Goal: Information Seeking & Learning: Learn about a topic

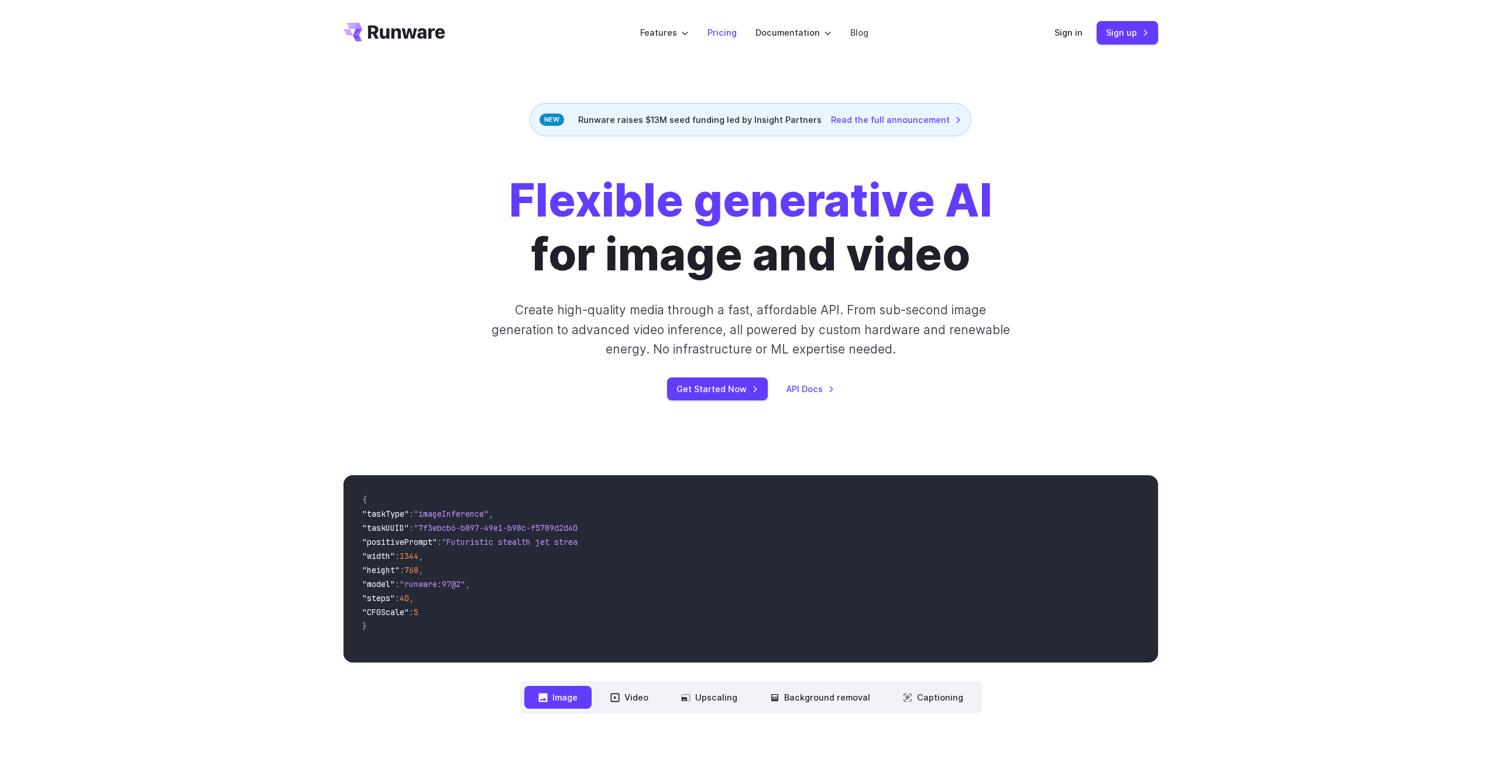
click at [723, 33] on link "Pricing" at bounding box center [722, 32] width 29 height 13
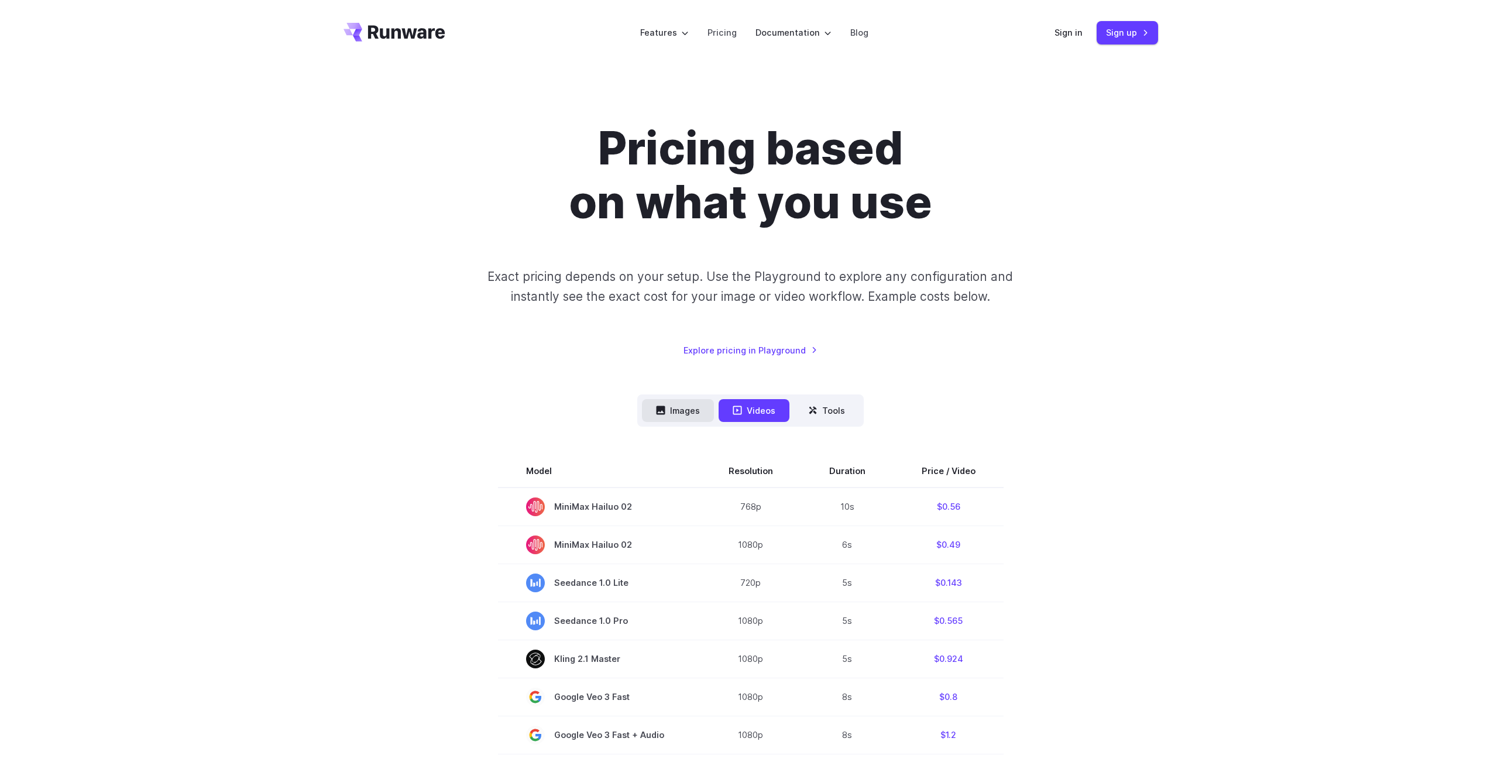
click at [653, 411] on button "Images" at bounding box center [678, 410] width 72 height 23
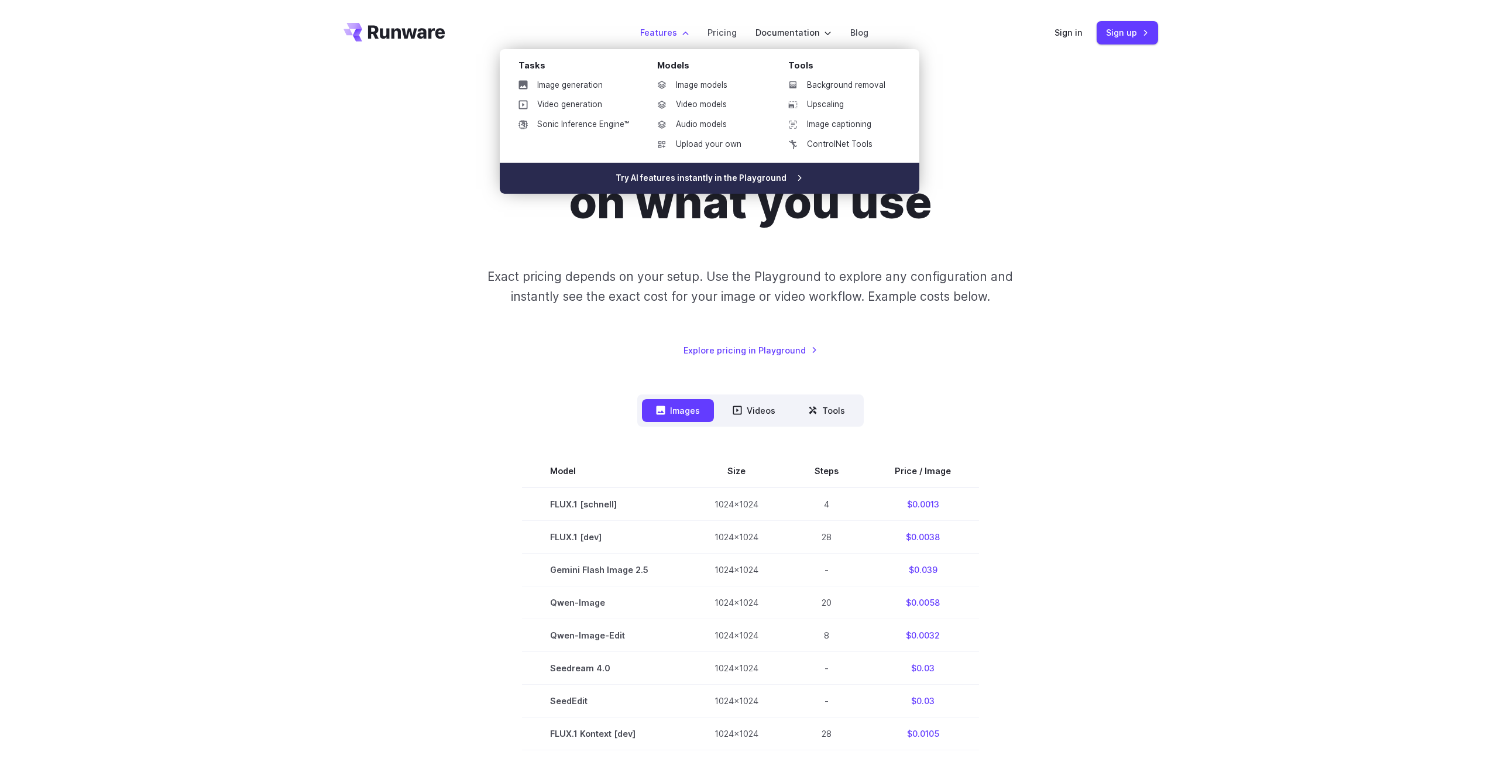
click at [792, 180] on link "Try AI features instantly in the Playground" at bounding box center [710, 179] width 420 height 32
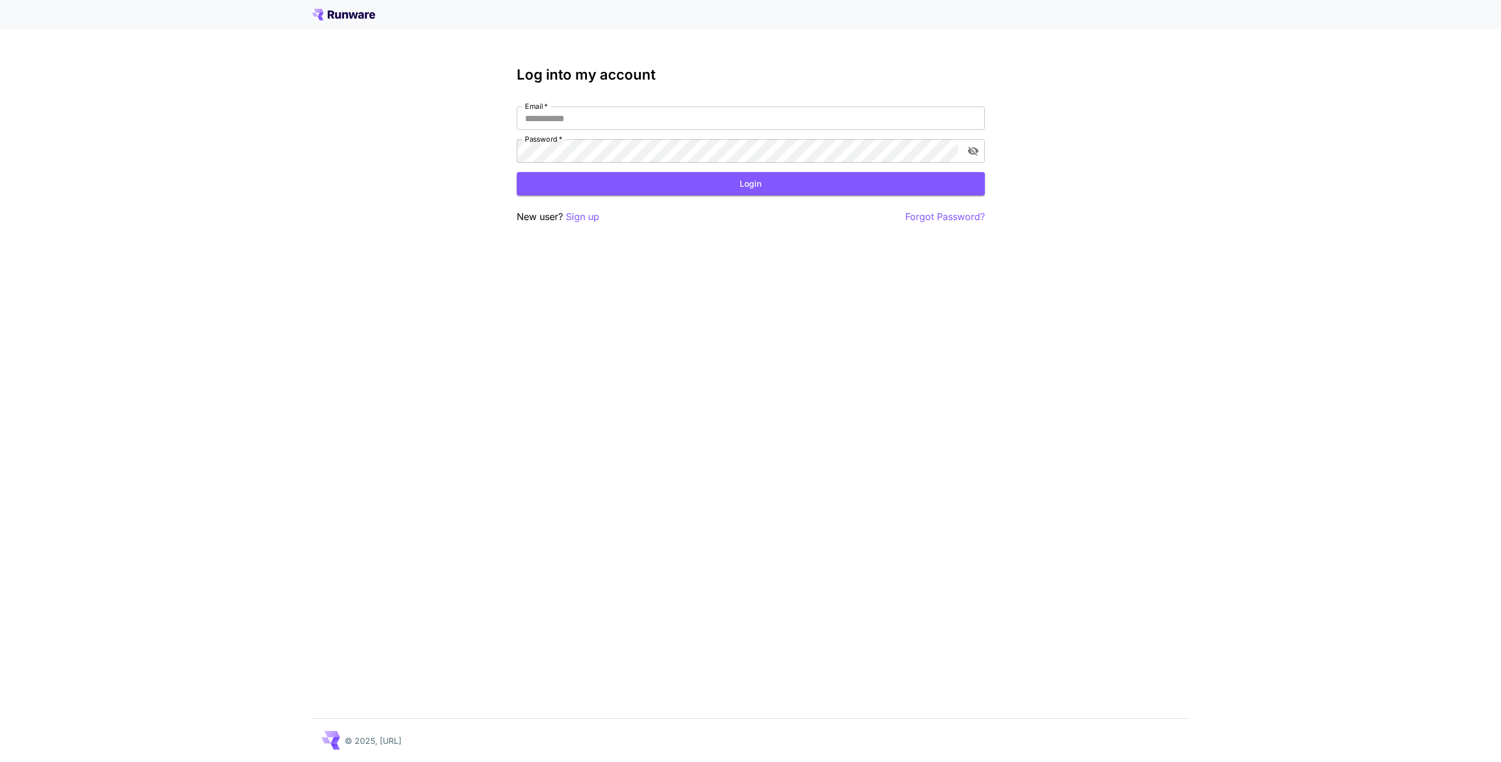
click at [348, 16] on icon at bounding box center [343, 15] width 63 height 12
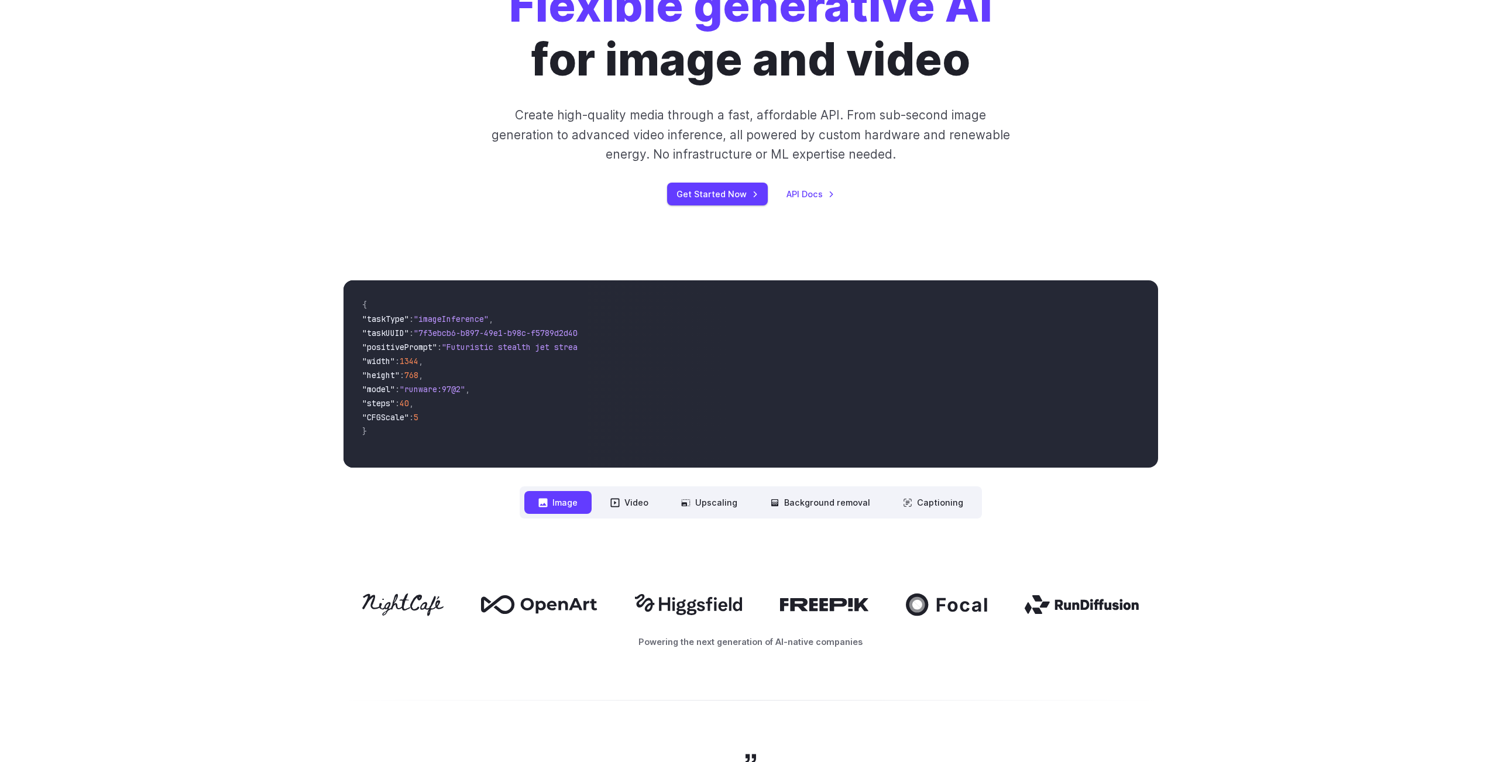
scroll to position [435, 0]
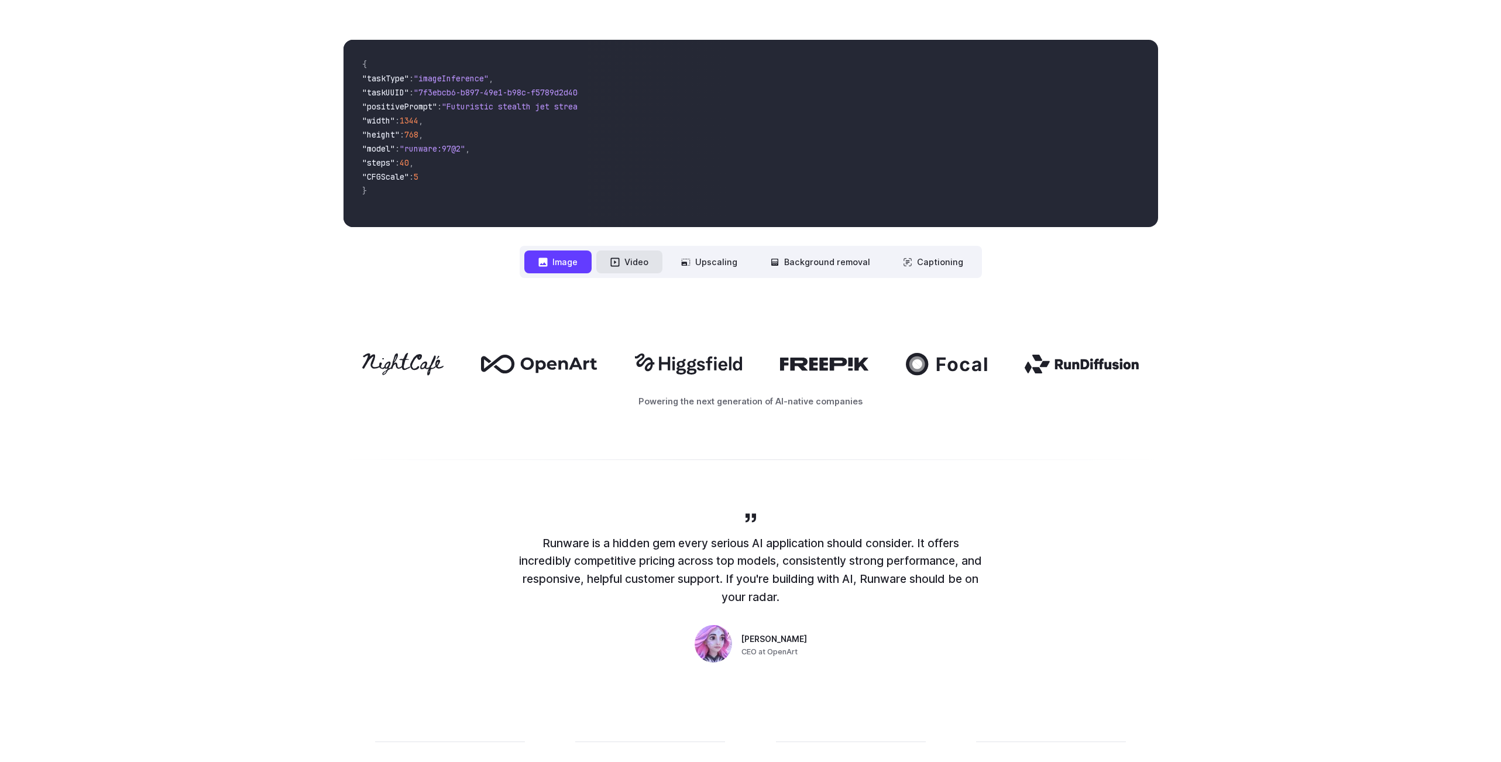
click at [620, 263] on icon at bounding box center [614, 262] width 9 height 9
click at [718, 264] on button "Upscaling" at bounding box center [709, 261] width 84 height 23
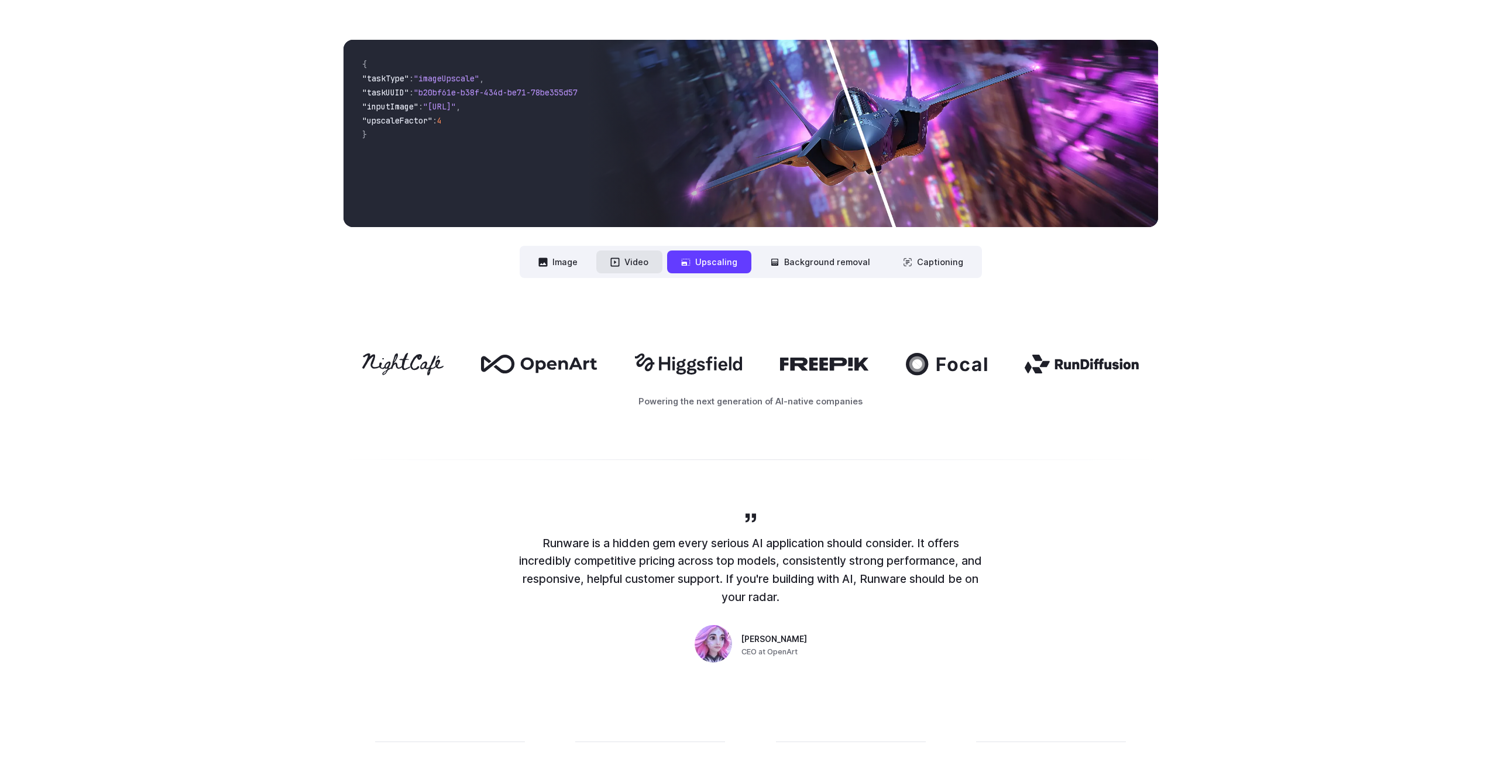
click at [641, 261] on button "Video" at bounding box center [629, 261] width 66 height 23
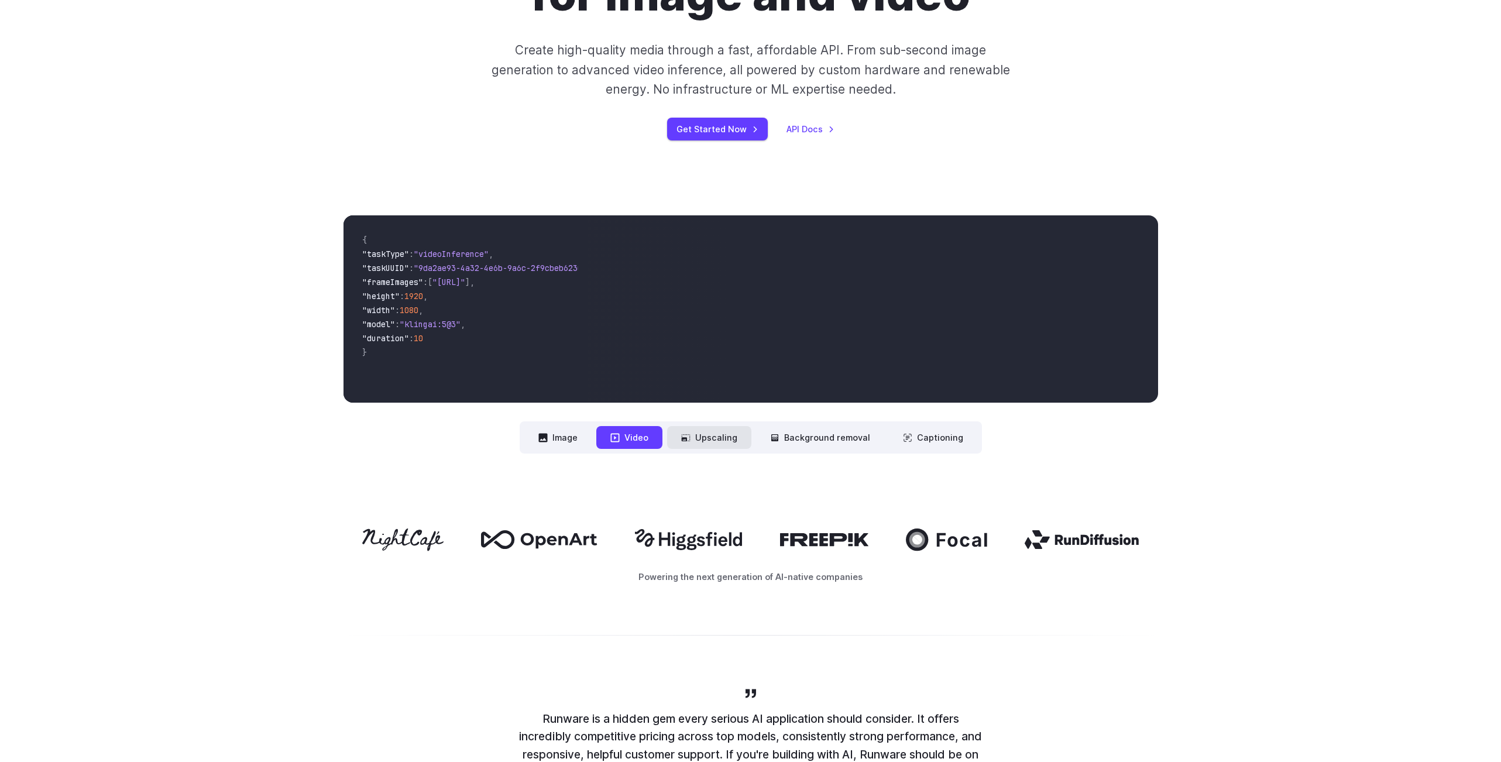
scroll to position [27, 0]
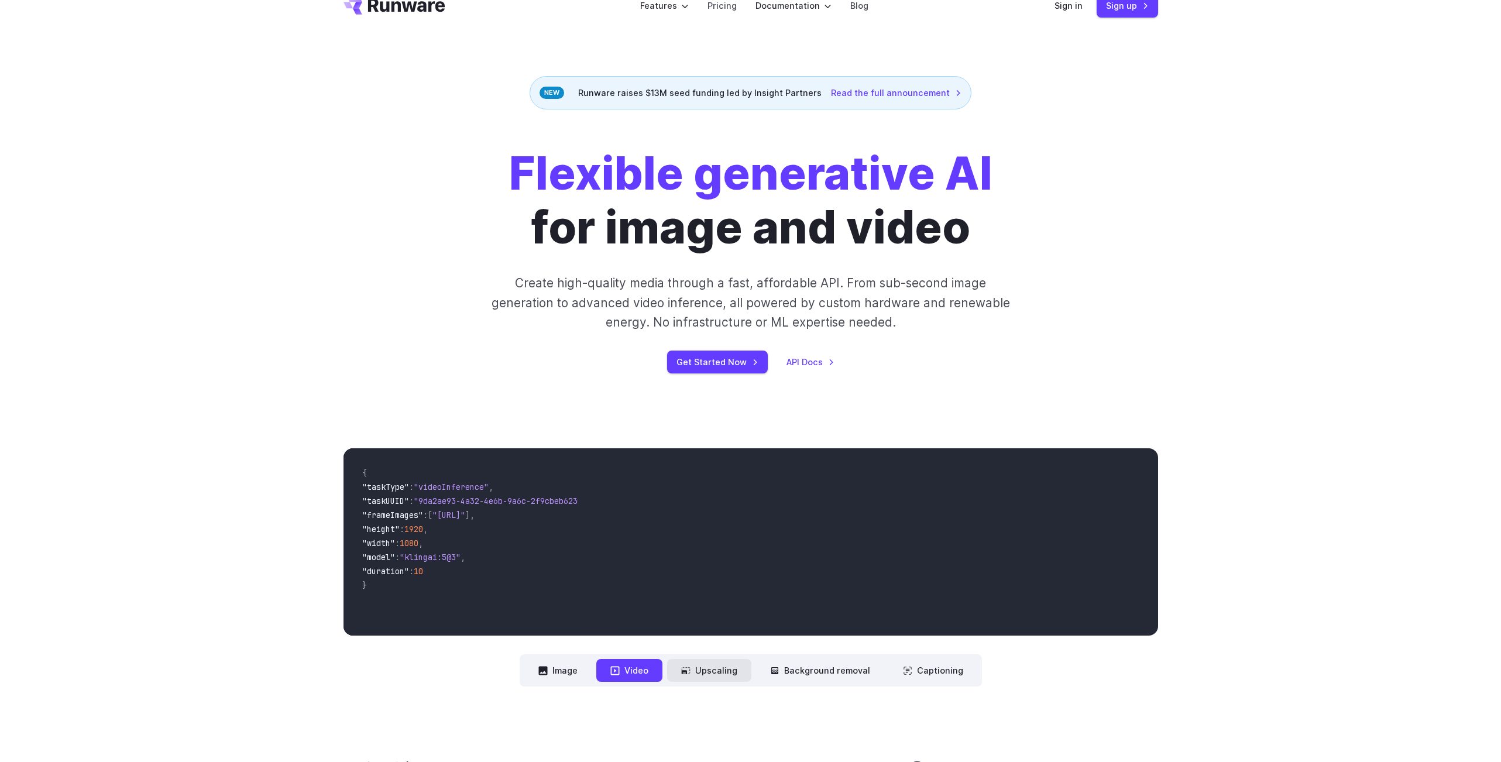
click at [705, 670] on button "Upscaling" at bounding box center [709, 670] width 84 height 23
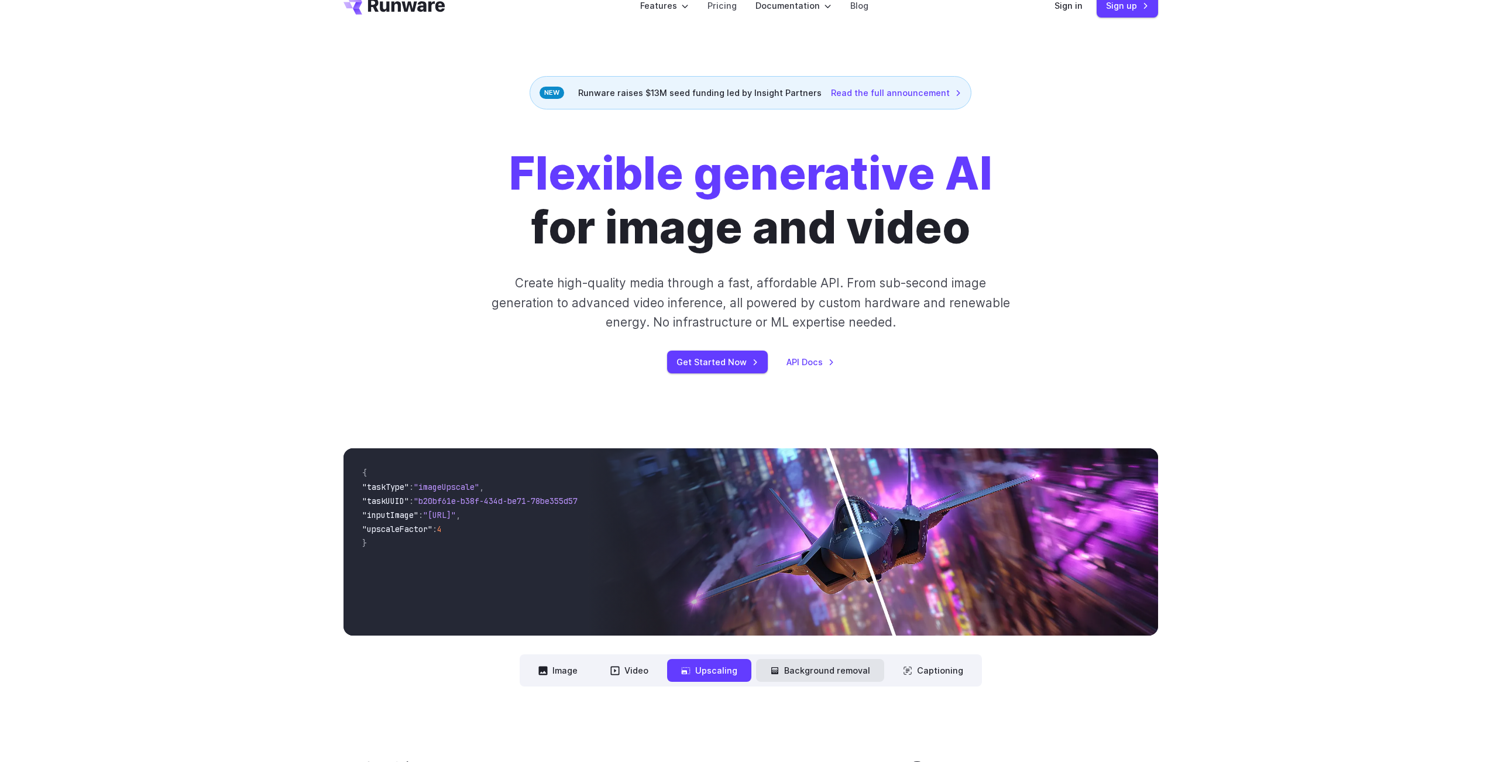
click at [801, 671] on button "Background removal" at bounding box center [820, 670] width 128 height 23
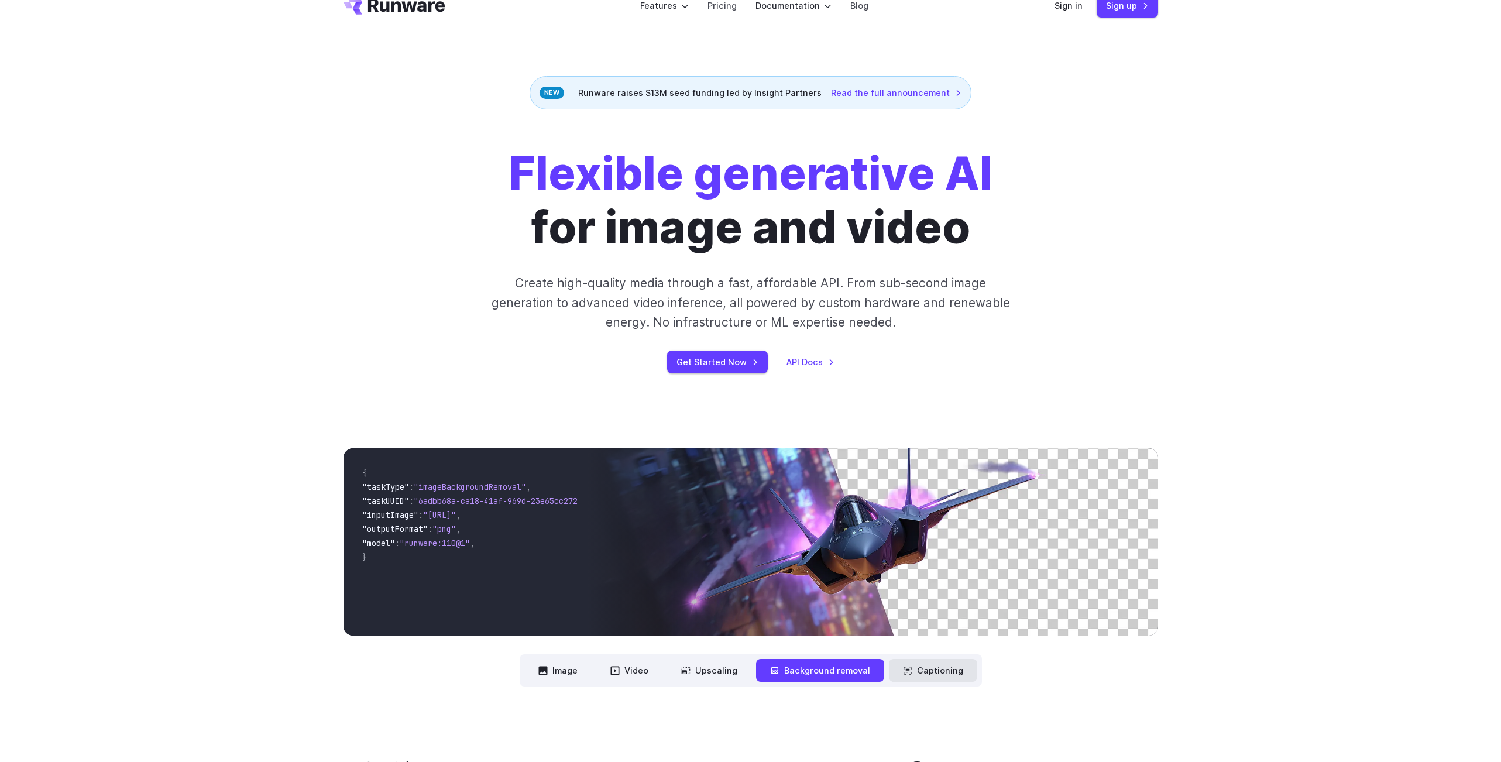
click at [899, 672] on button "Captioning" at bounding box center [933, 670] width 88 height 23
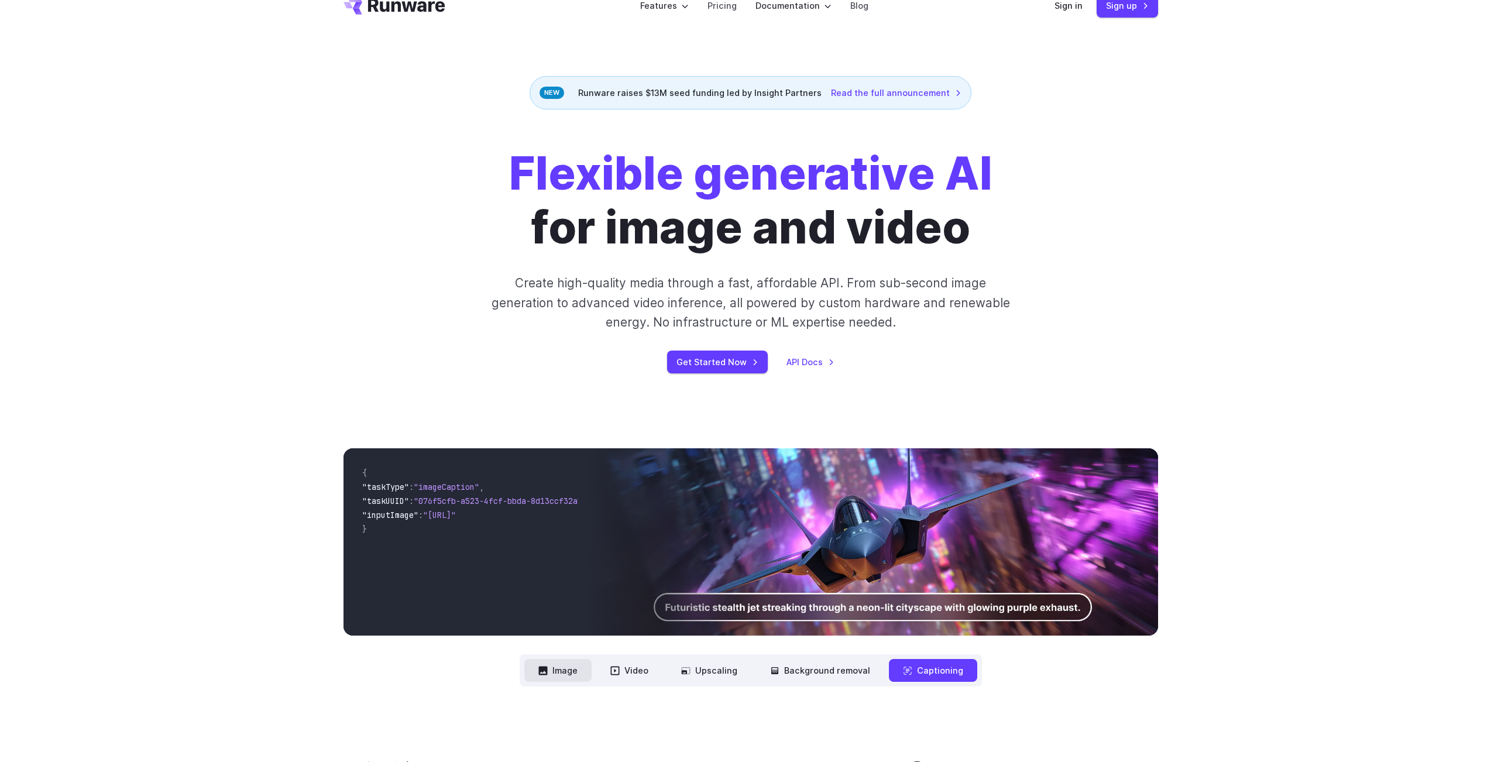
click at [571, 673] on button "Image" at bounding box center [557, 670] width 67 height 23
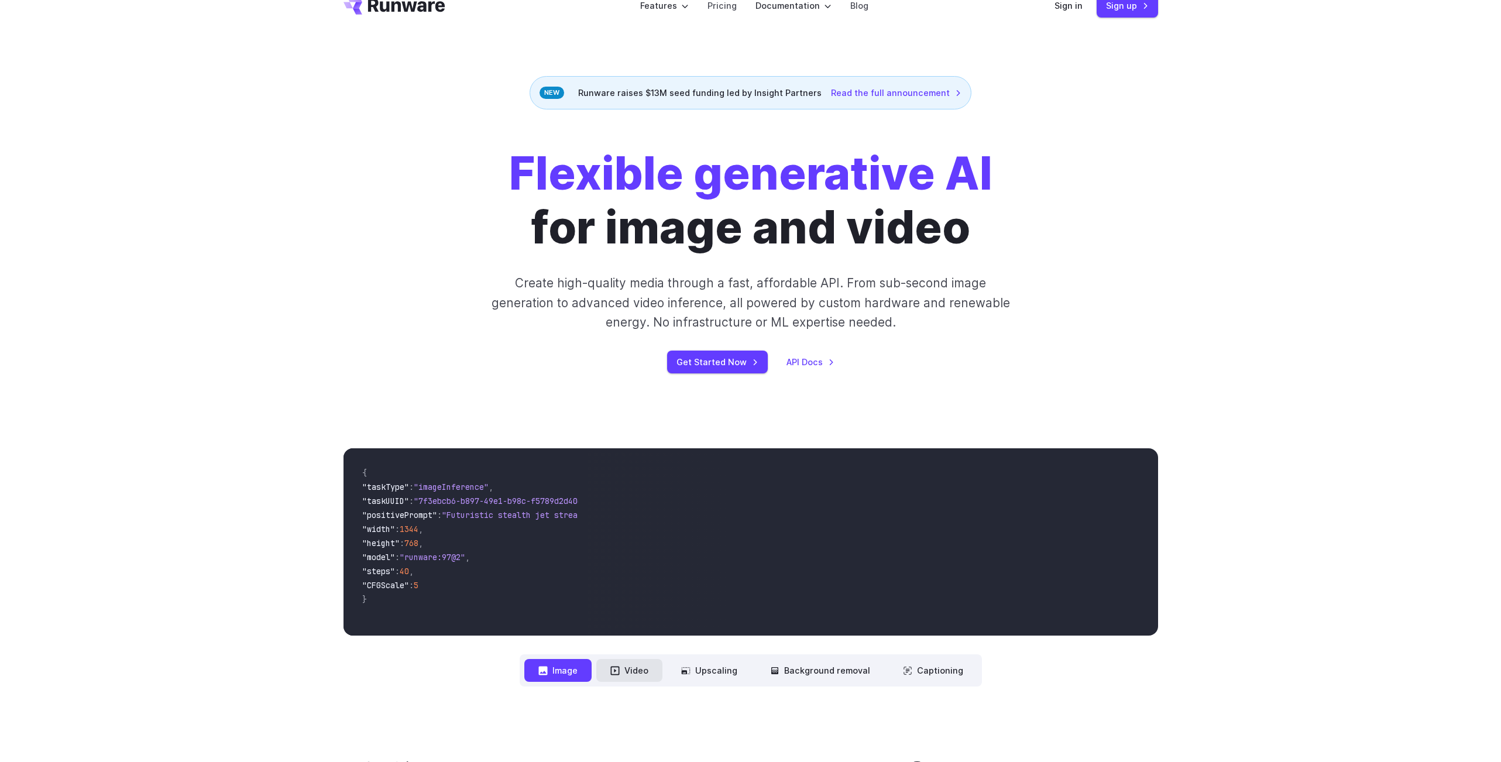
click at [640, 674] on button "Video" at bounding box center [629, 670] width 66 height 23
click at [932, 675] on button "Captioning" at bounding box center [933, 670] width 88 height 23
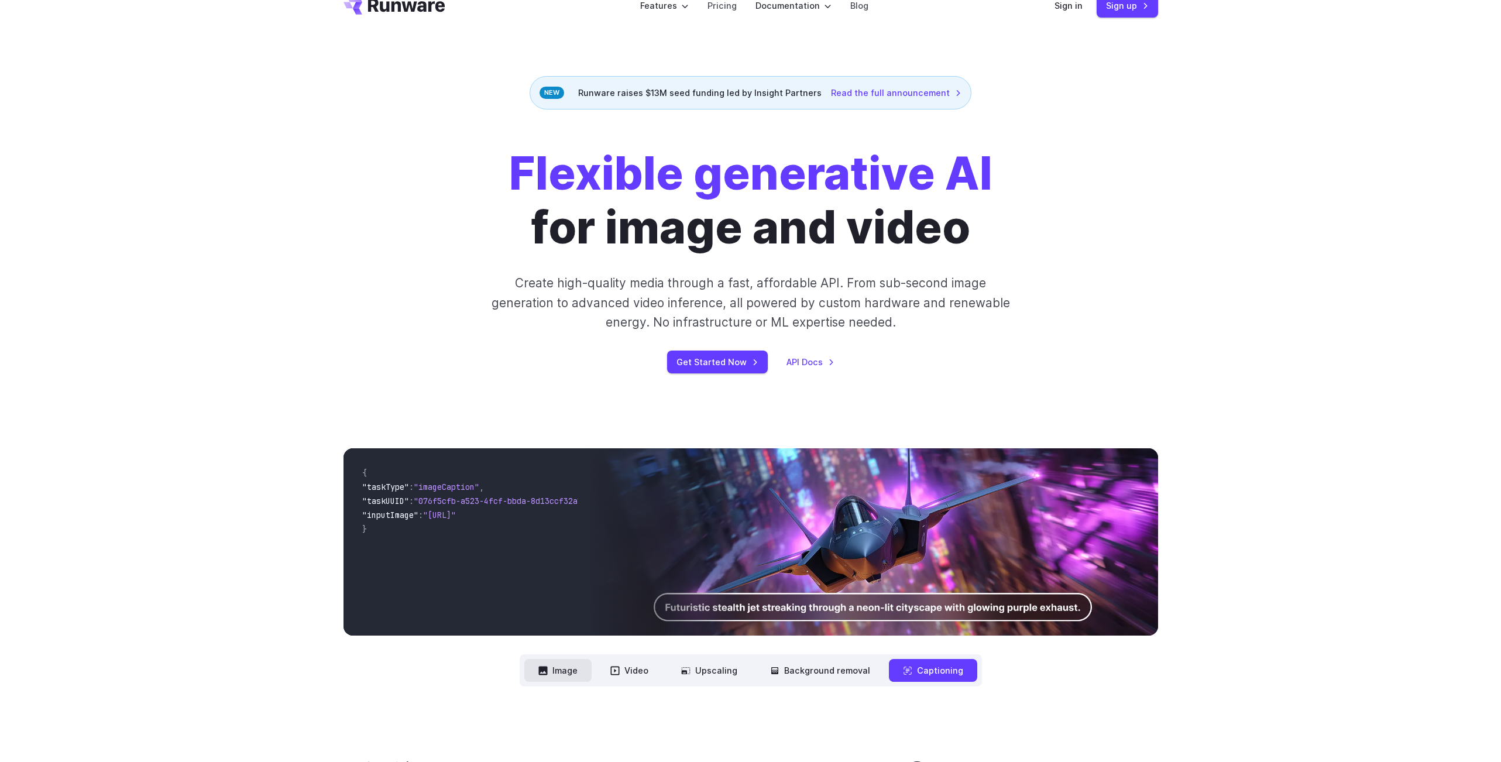
click at [571, 671] on button "Image" at bounding box center [557, 670] width 67 height 23
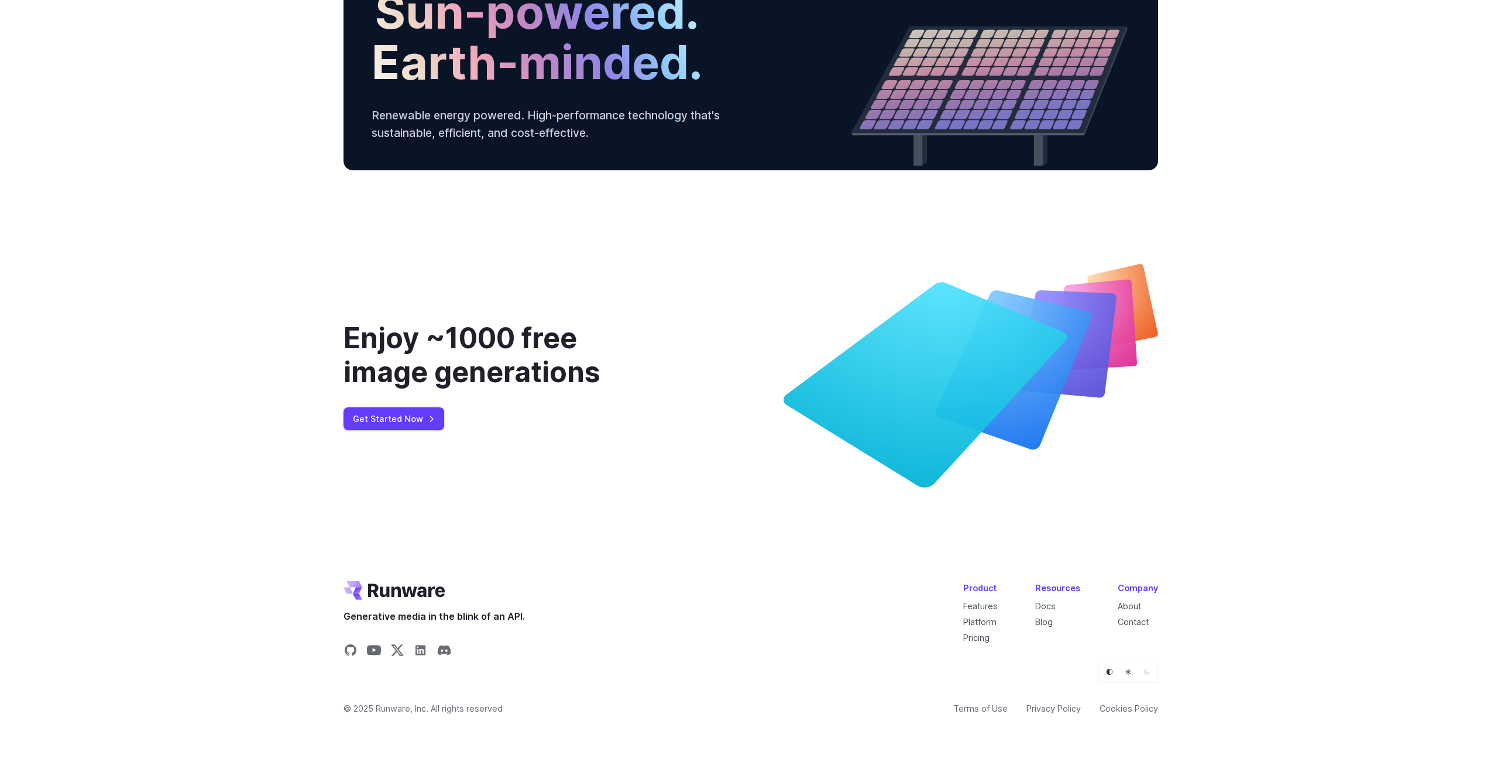
scroll to position [4330, 0]
click at [982, 640] on link "Pricing" at bounding box center [976, 638] width 26 height 10
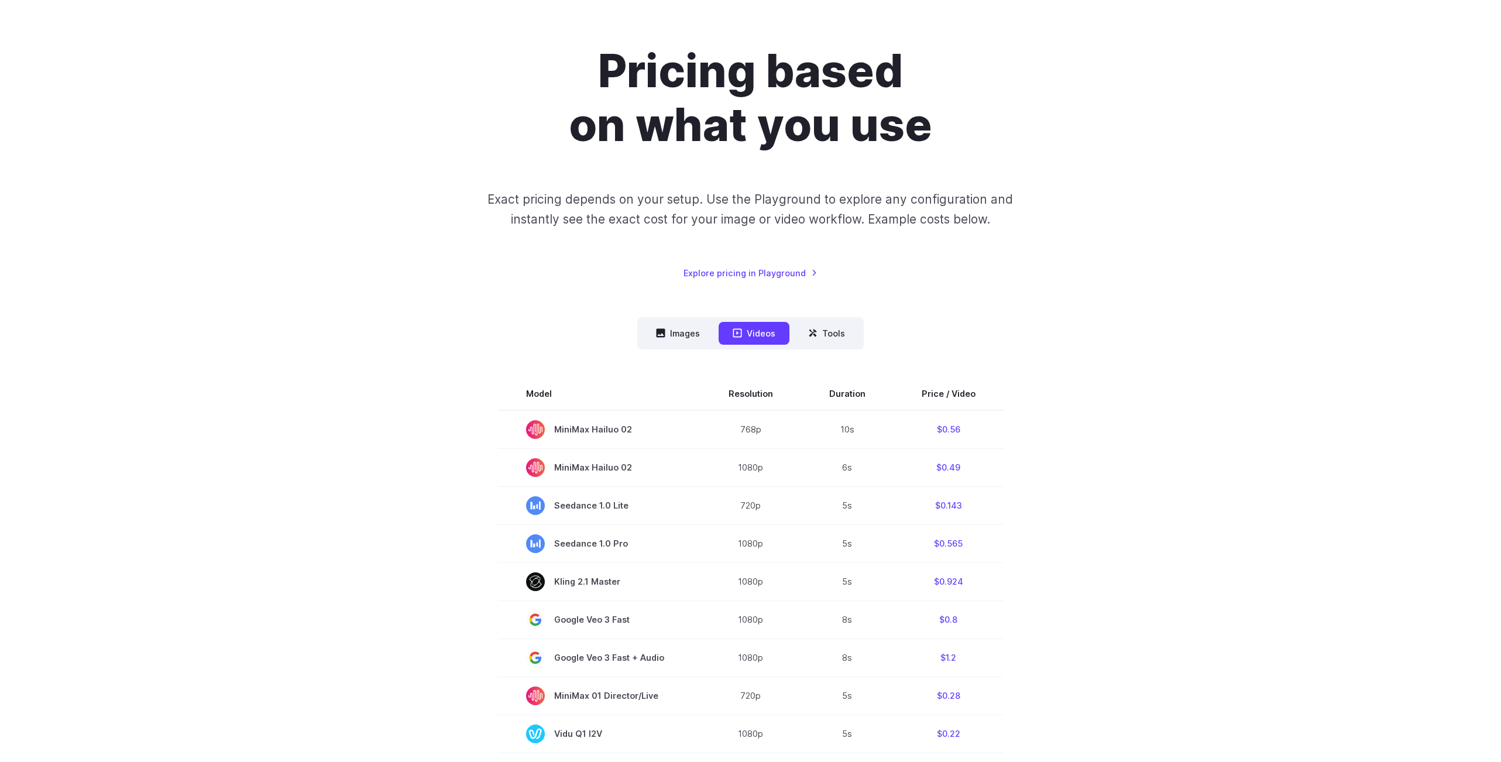
scroll to position [86, 0]
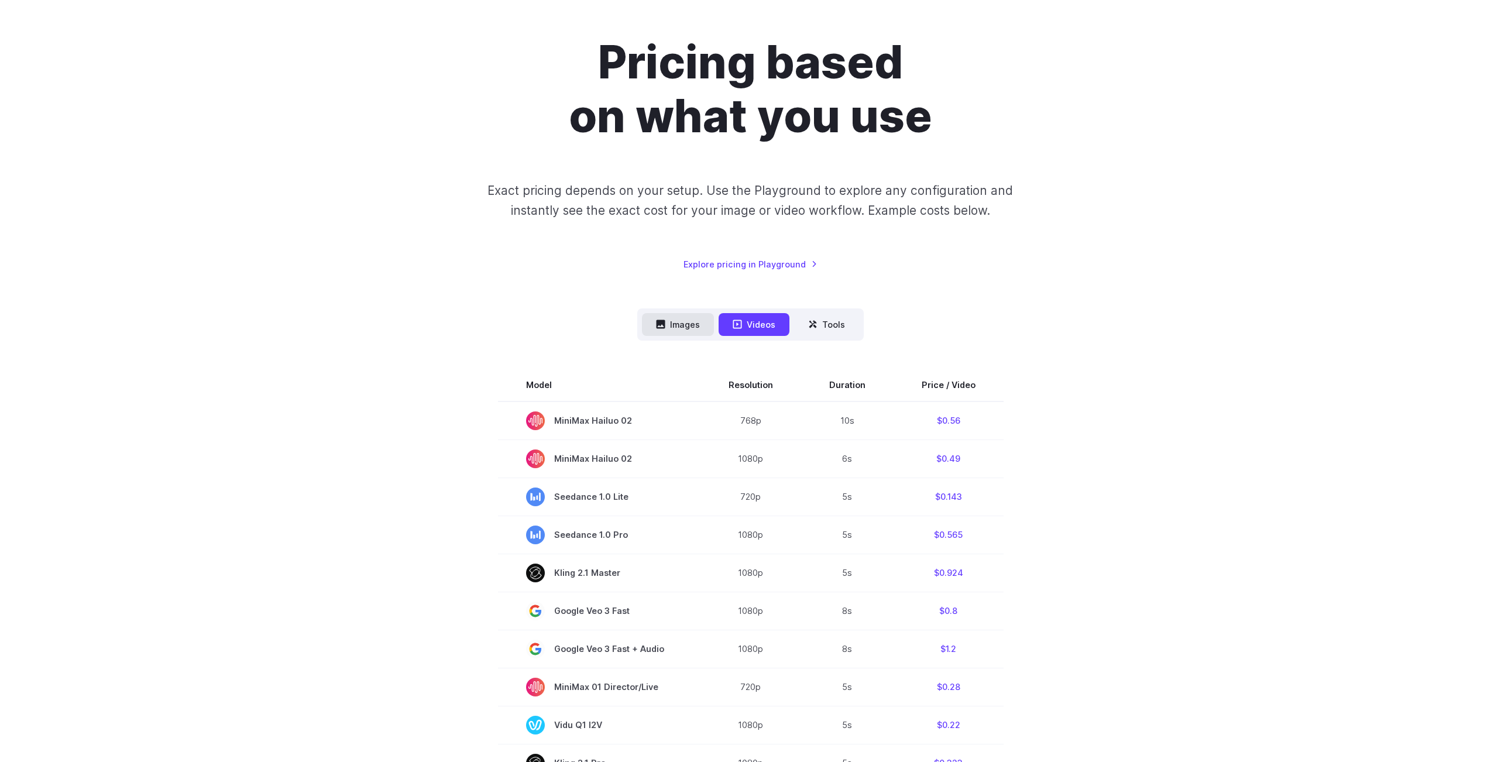
click at [682, 323] on button "Images" at bounding box center [678, 324] width 72 height 23
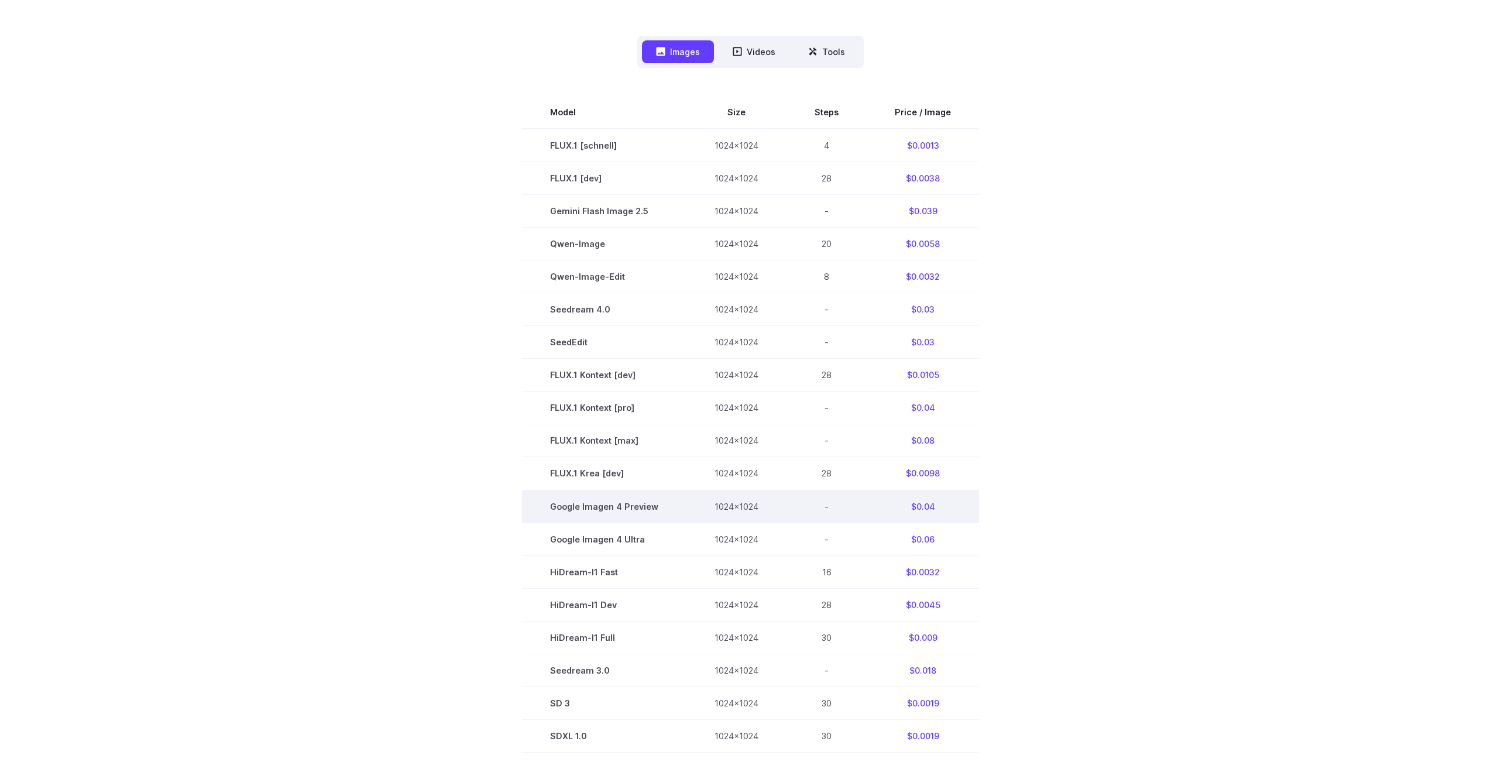
scroll to position [342, 0]
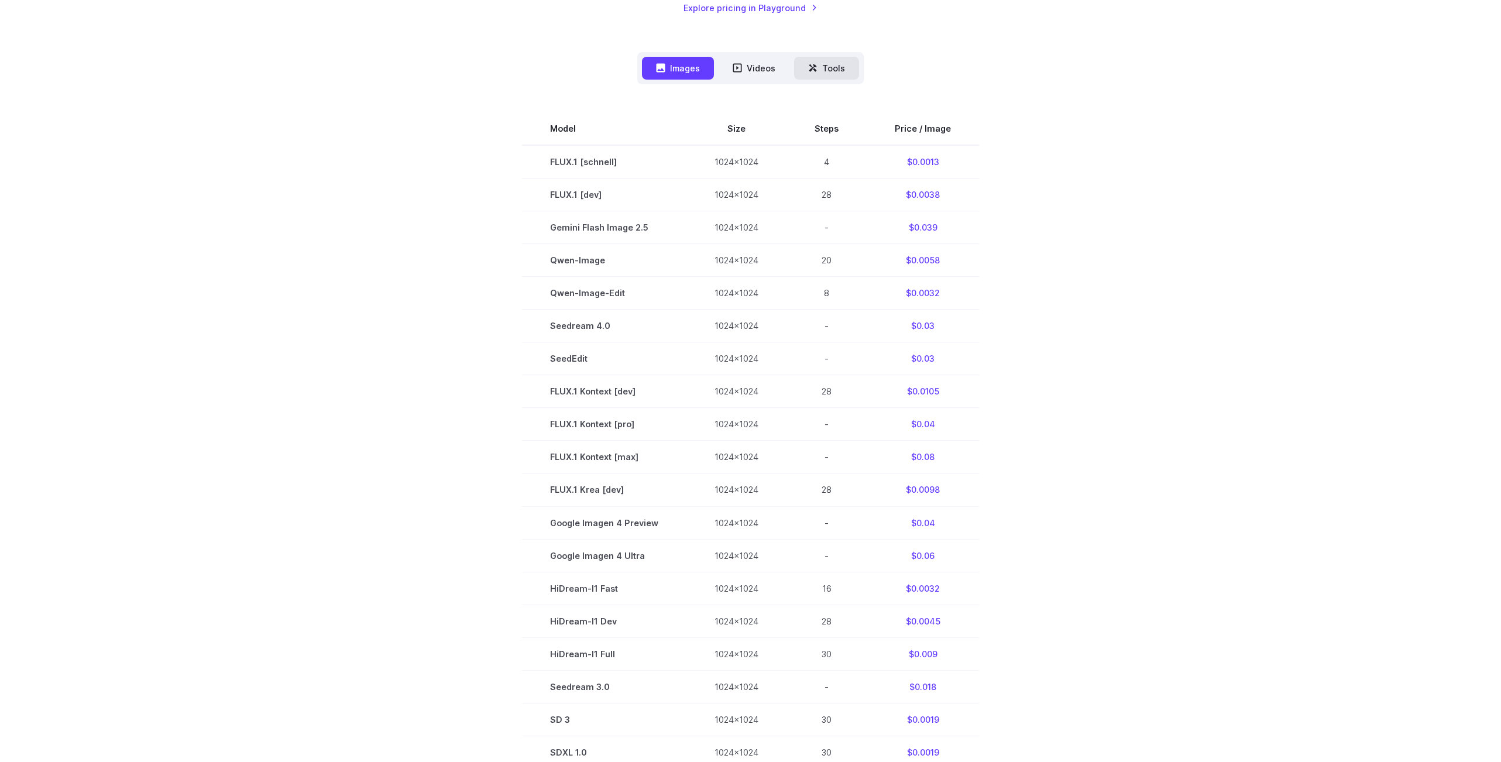
click at [802, 77] on button "Tools" at bounding box center [826, 68] width 65 height 23
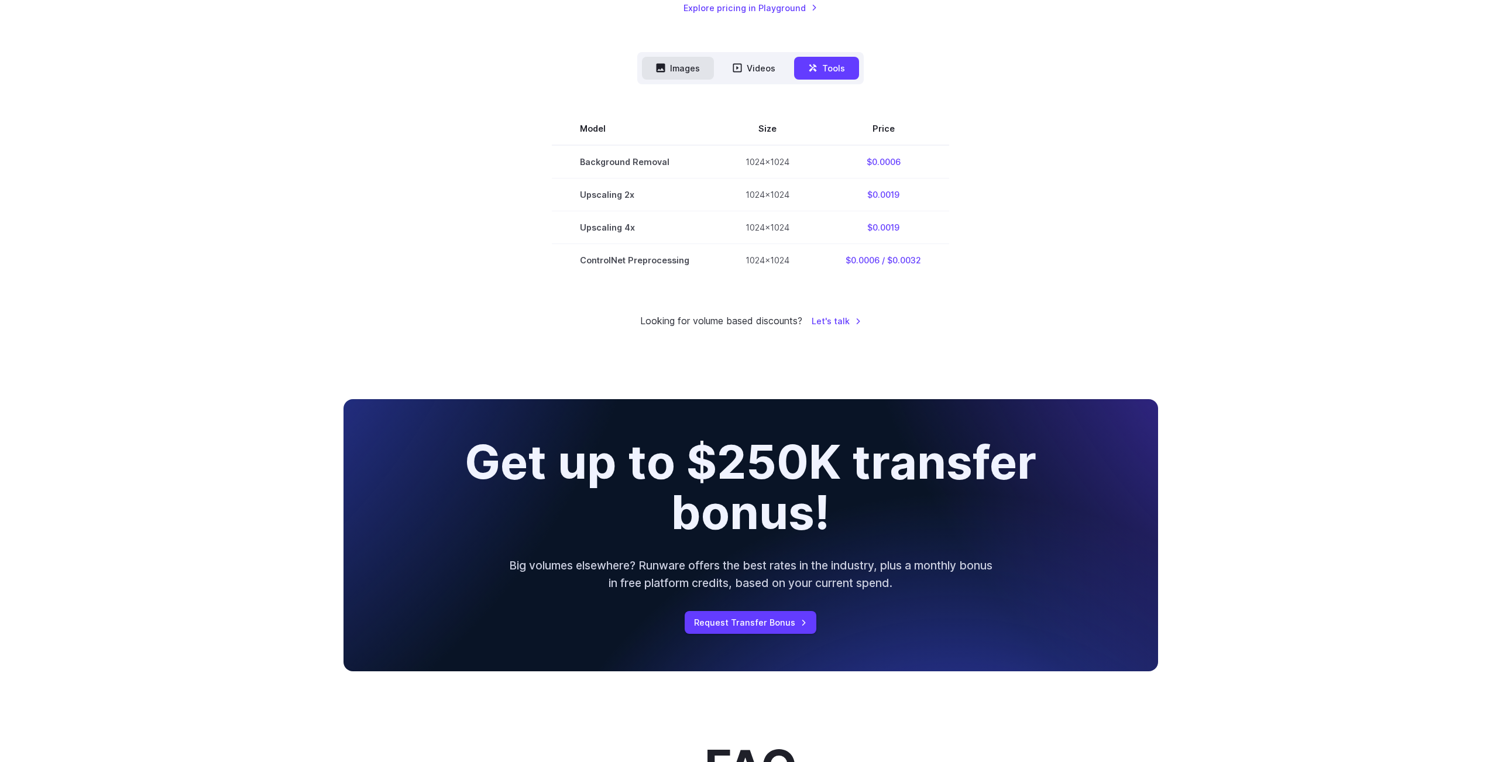
click at [677, 62] on button "Images" at bounding box center [678, 68] width 72 height 23
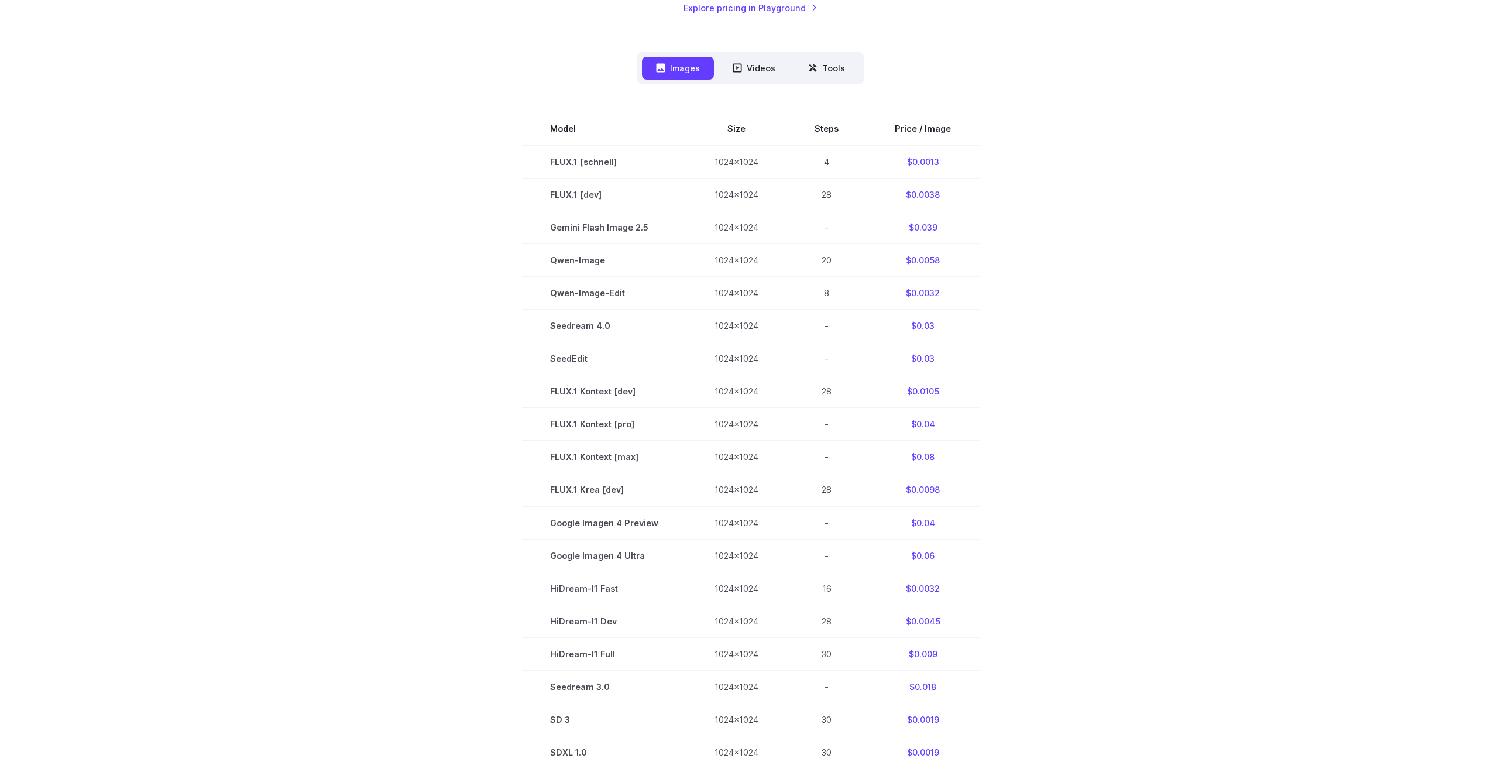
scroll to position [0, 0]
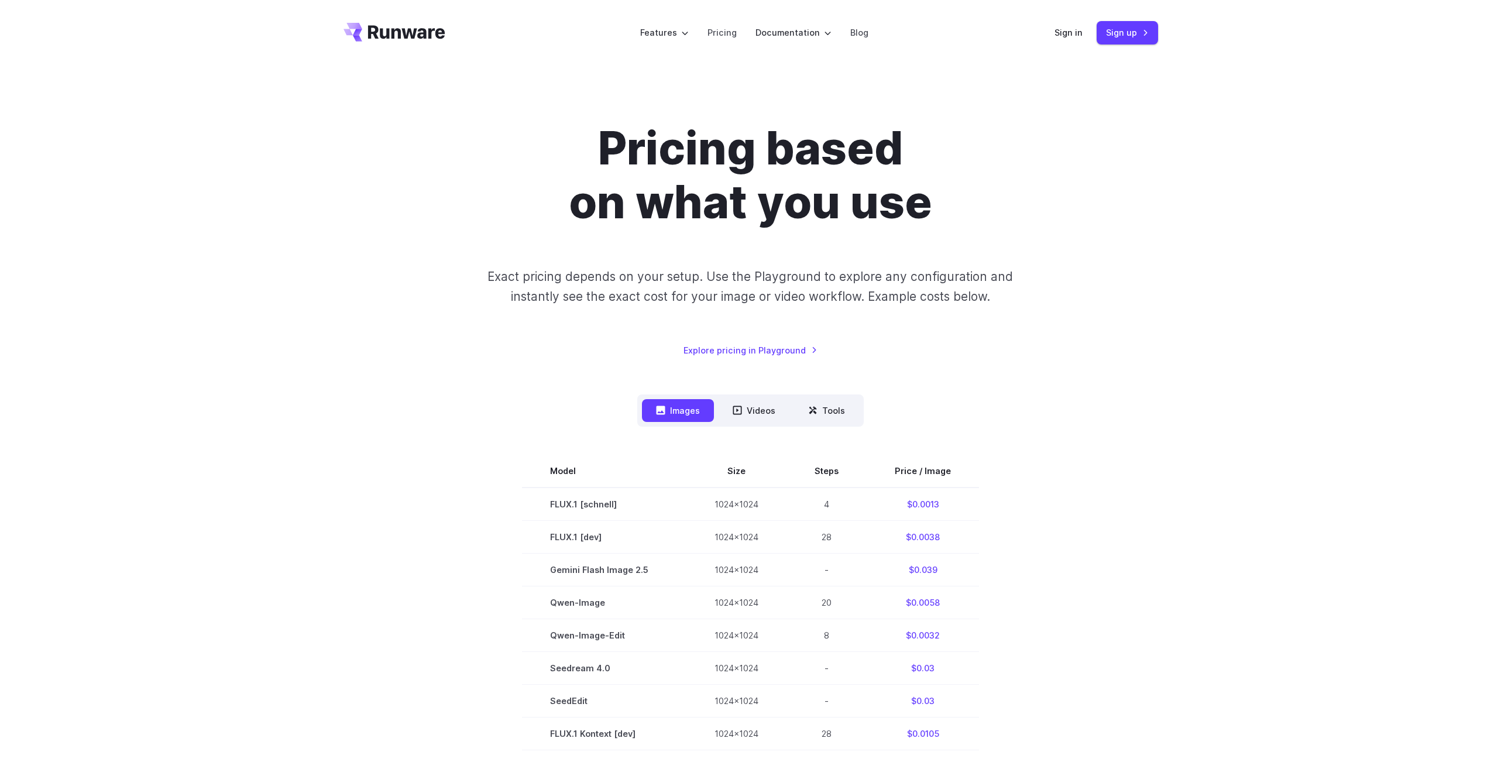
click at [400, 32] on icon "Go to /" at bounding box center [395, 32] width 102 height 19
